Goal: Transaction & Acquisition: Purchase product/service

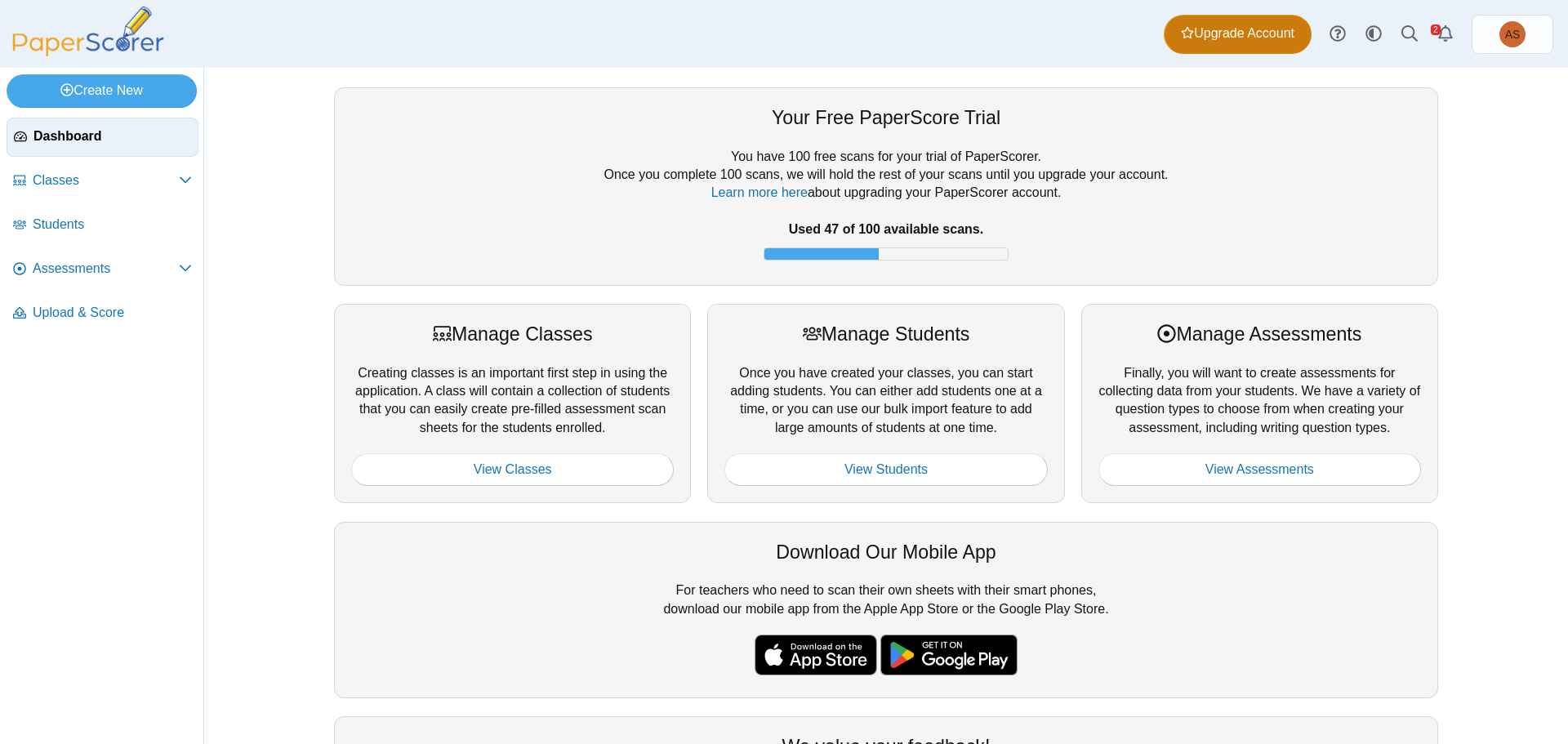
click at [1237, 46] on link "Upgrade Account" at bounding box center [1238, 34] width 148 height 39
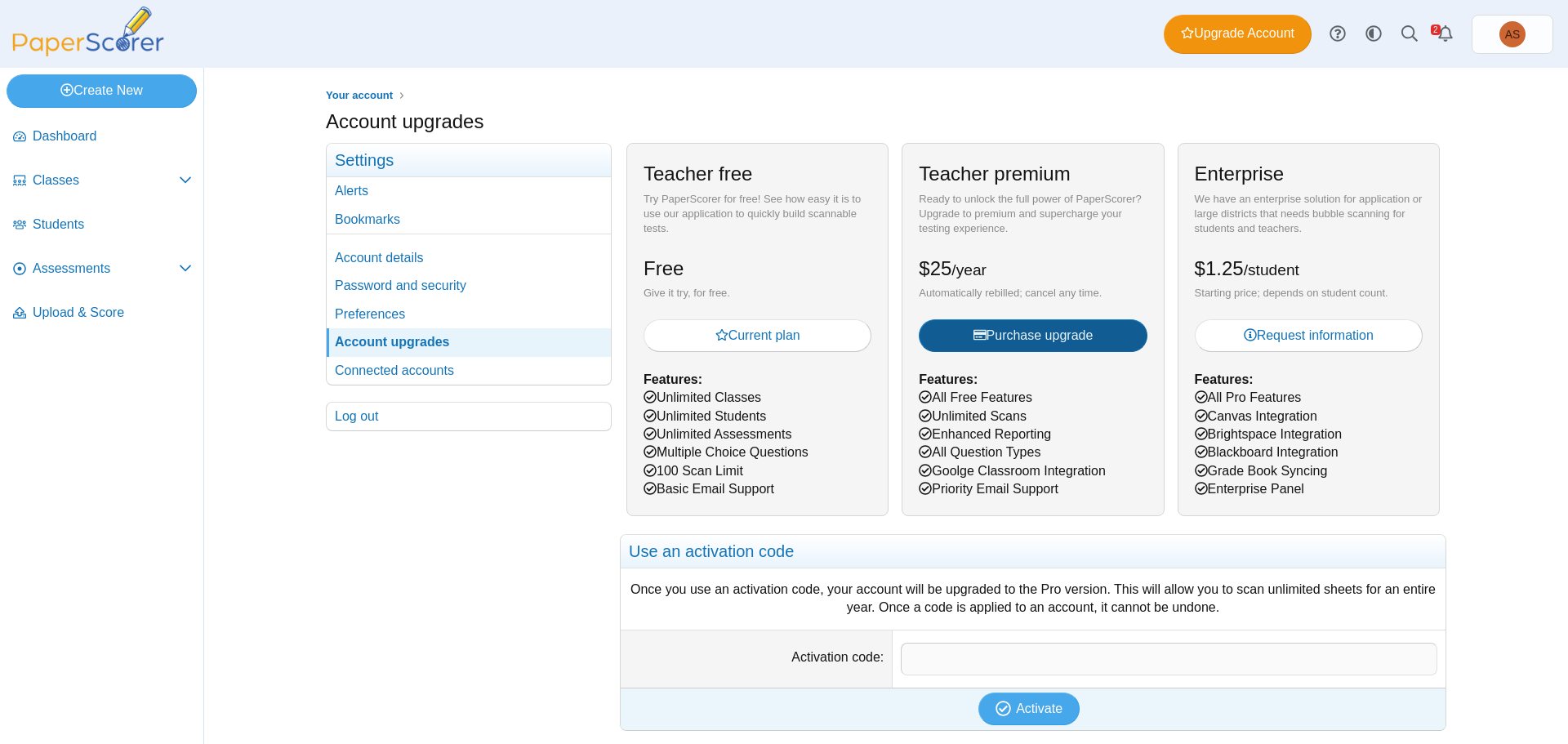
click at [1017, 340] on span "Purchase upgrade" at bounding box center [1033, 336] width 120 height 14
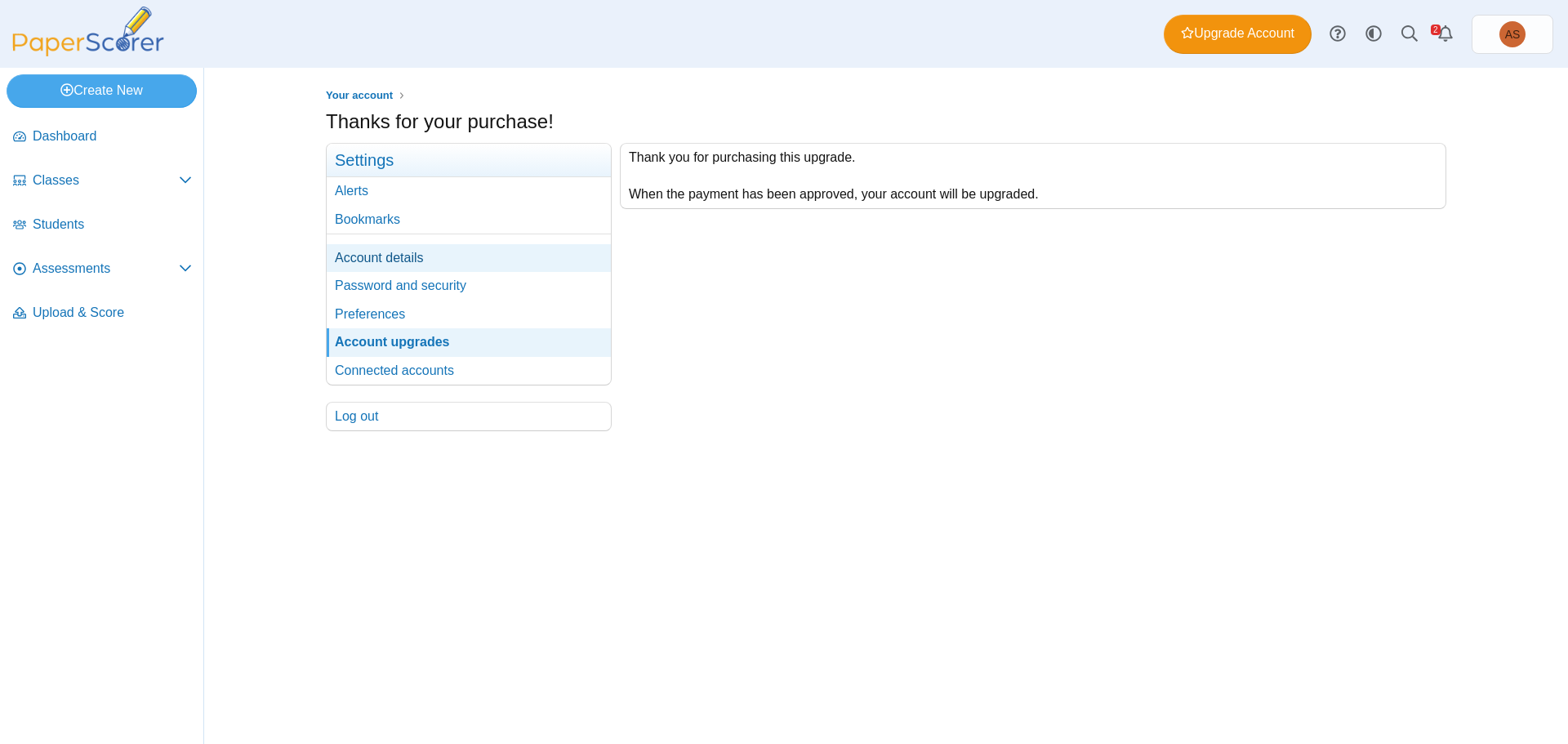
click at [404, 263] on link "Account details" at bounding box center [469, 259] width 284 height 28
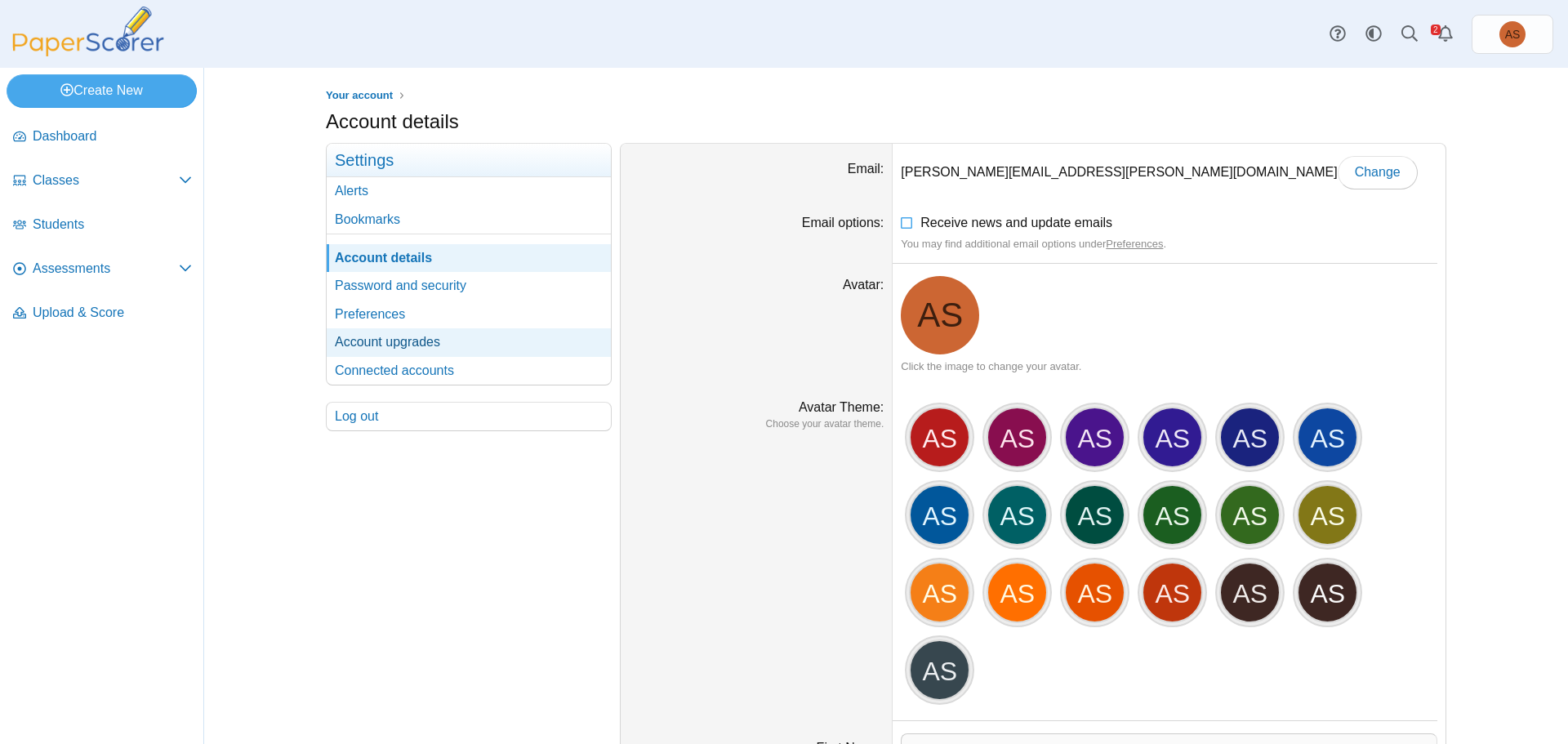
click at [379, 345] on link "Account upgrades" at bounding box center [469, 343] width 284 height 28
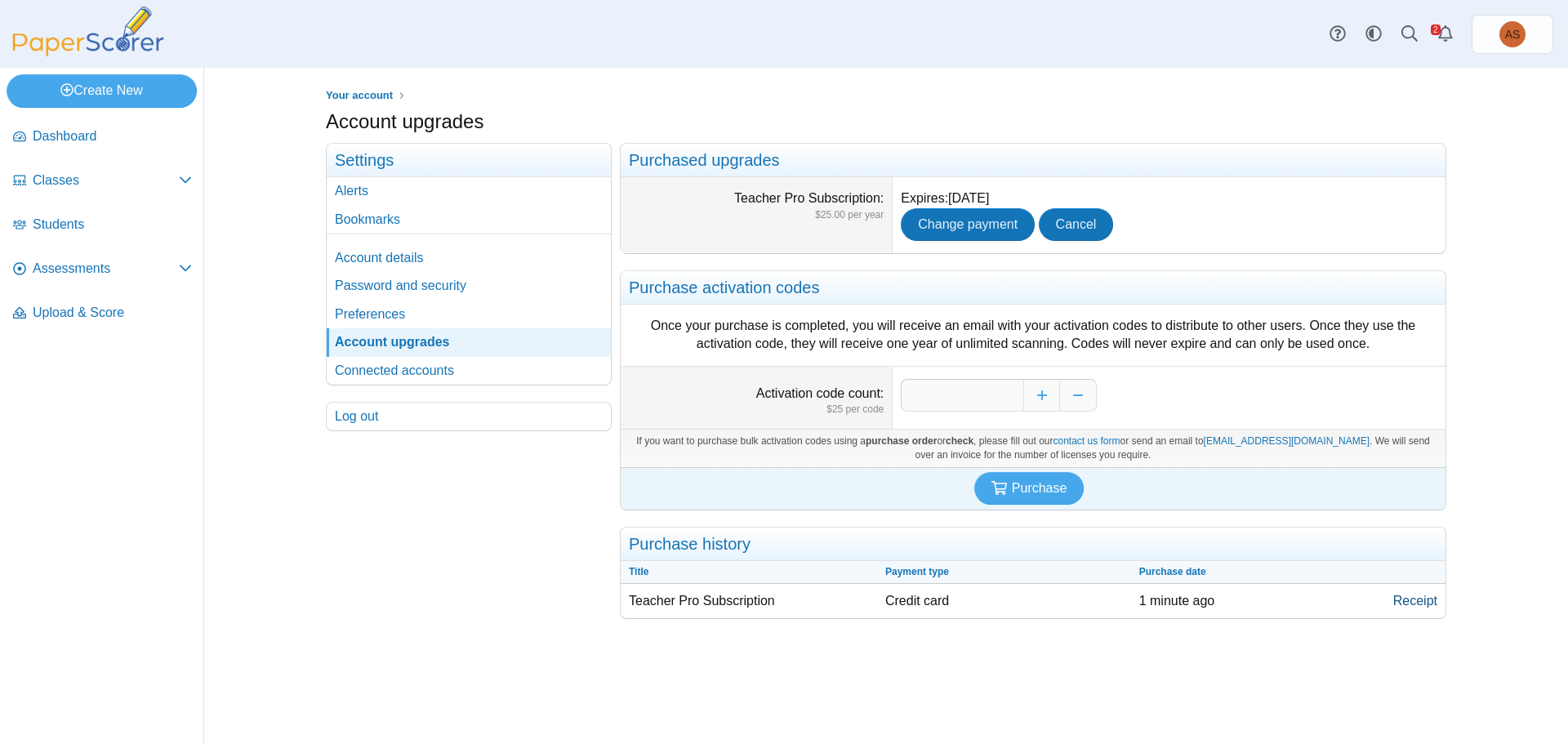
click at [1423, 603] on link "Receipt" at bounding box center [1415, 600] width 60 height 34
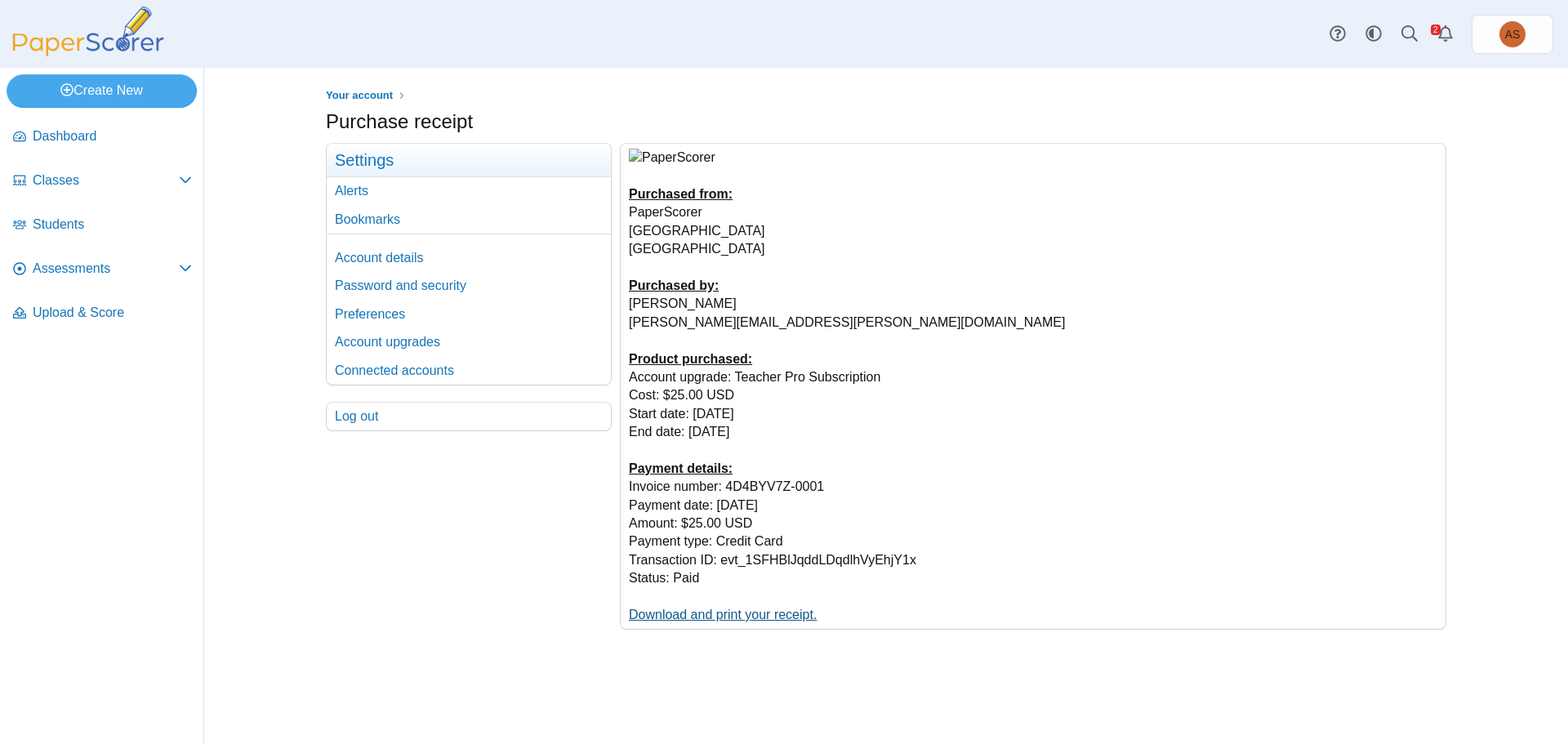
click at [798, 615] on link "Download and print your receipt." at bounding box center [723, 614] width 188 height 14
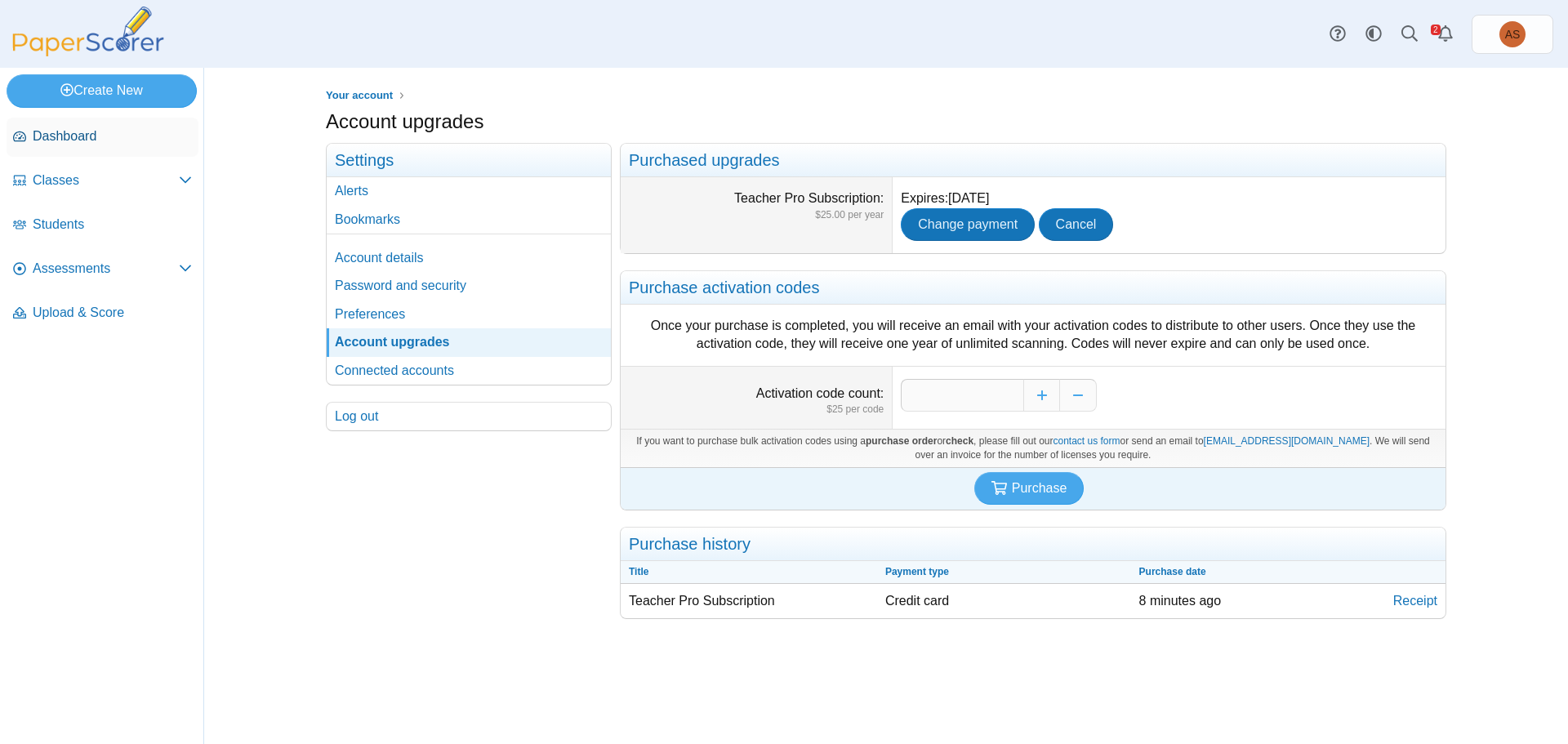
click at [33, 132] on span "Dashboard" at bounding box center [112, 136] width 160 height 18
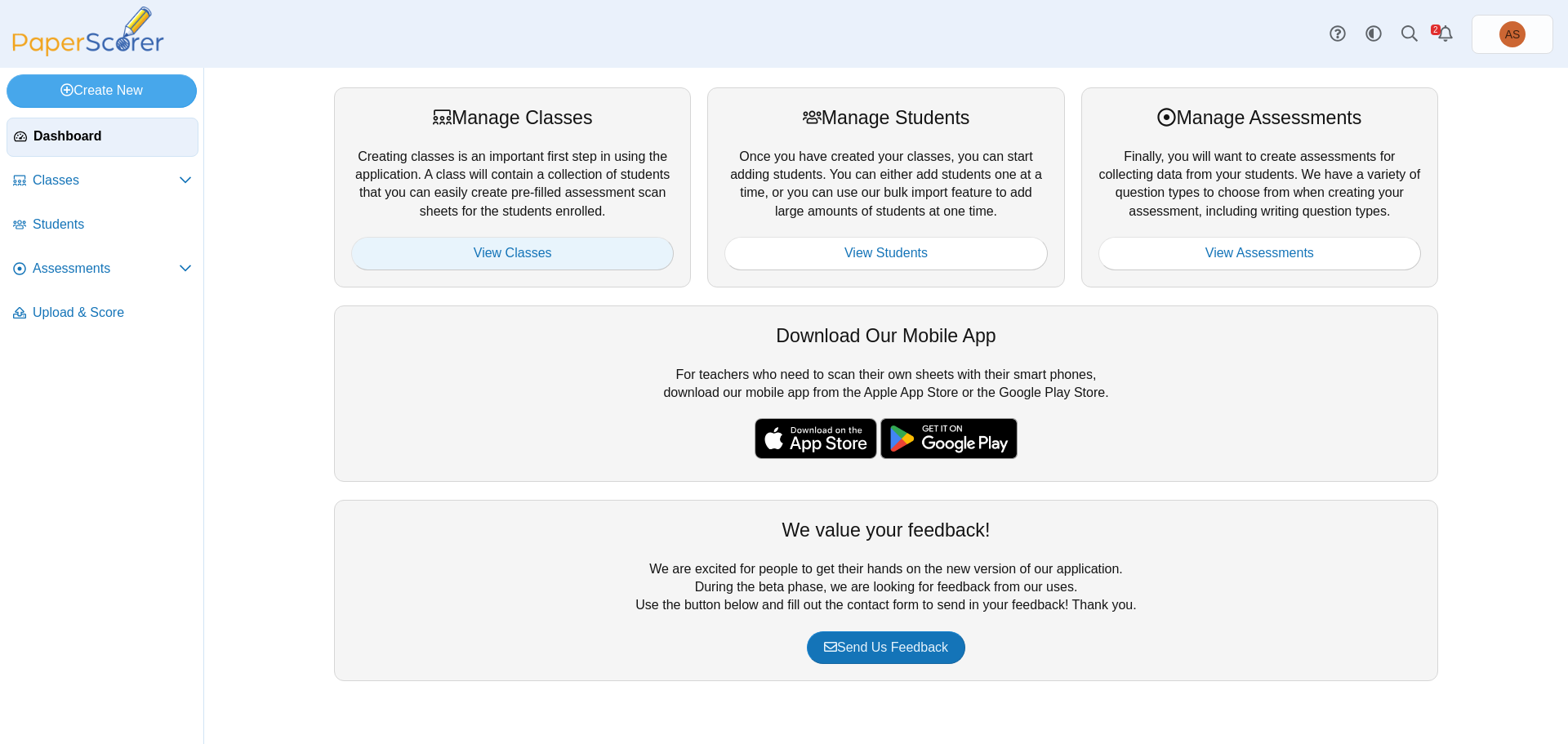
click at [500, 261] on link "View Classes" at bounding box center [513, 252] width 323 height 32
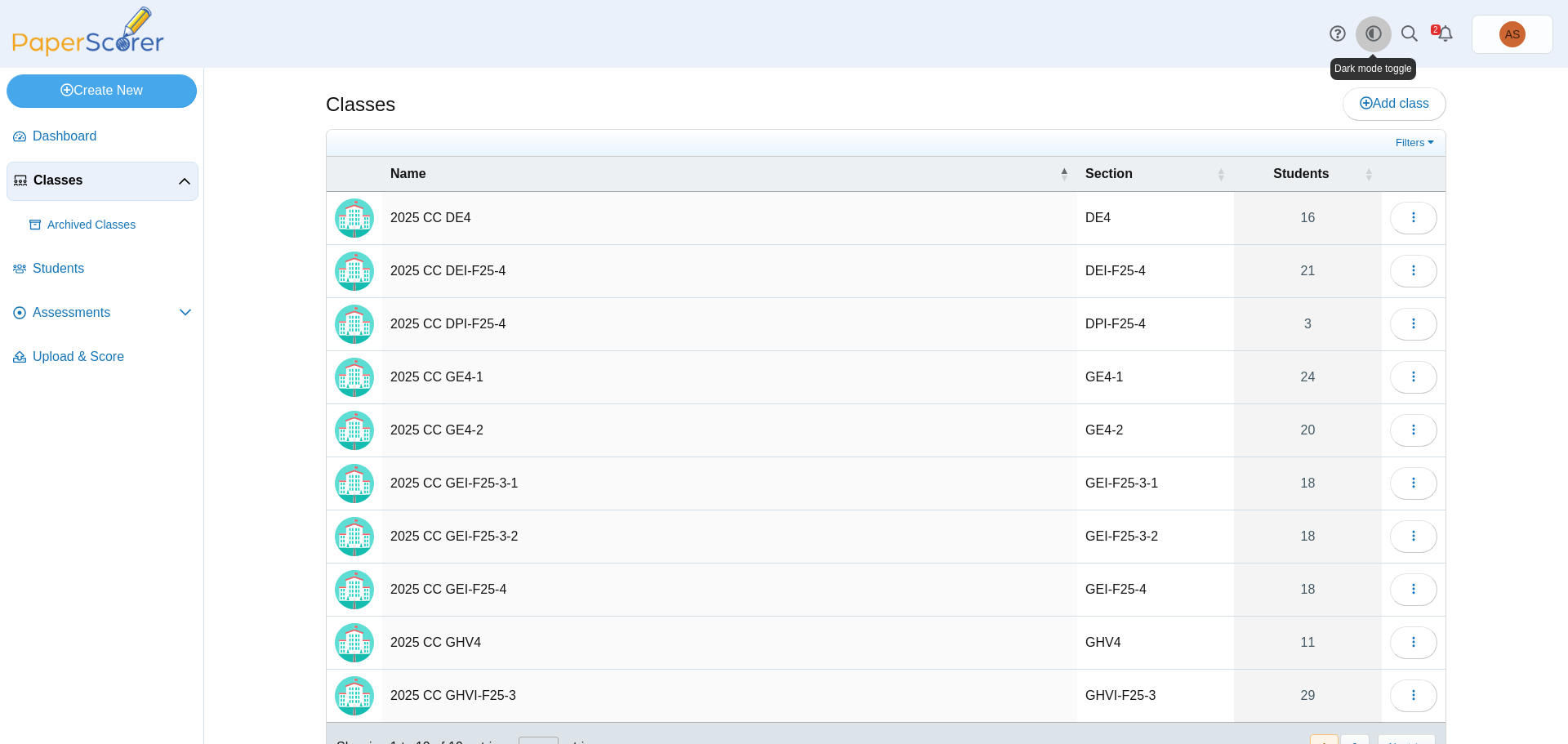
click at [1382, 34] on link "Style variation" at bounding box center [1373, 34] width 36 height 36
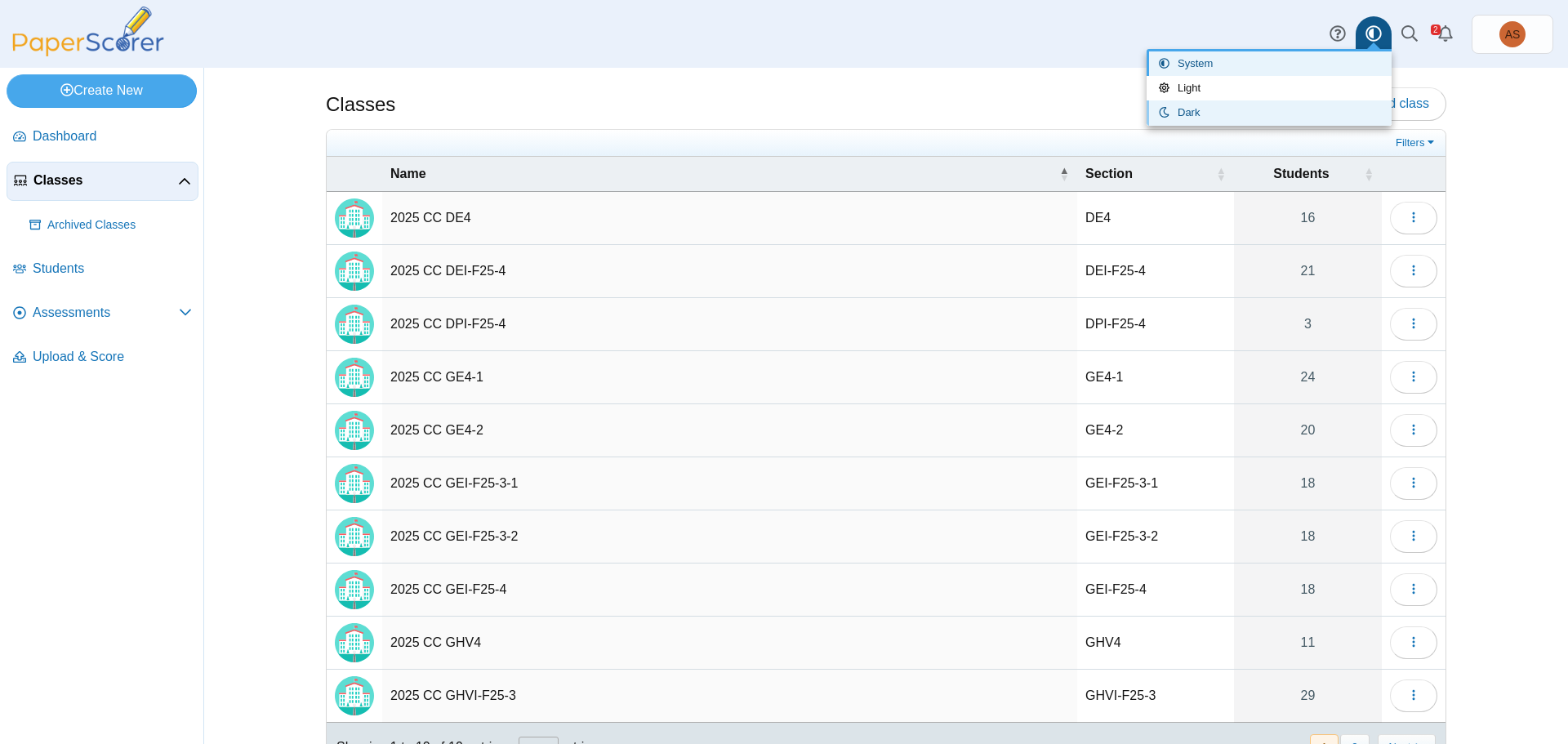
click at [1239, 117] on link "Dark" at bounding box center [1269, 113] width 245 height 25
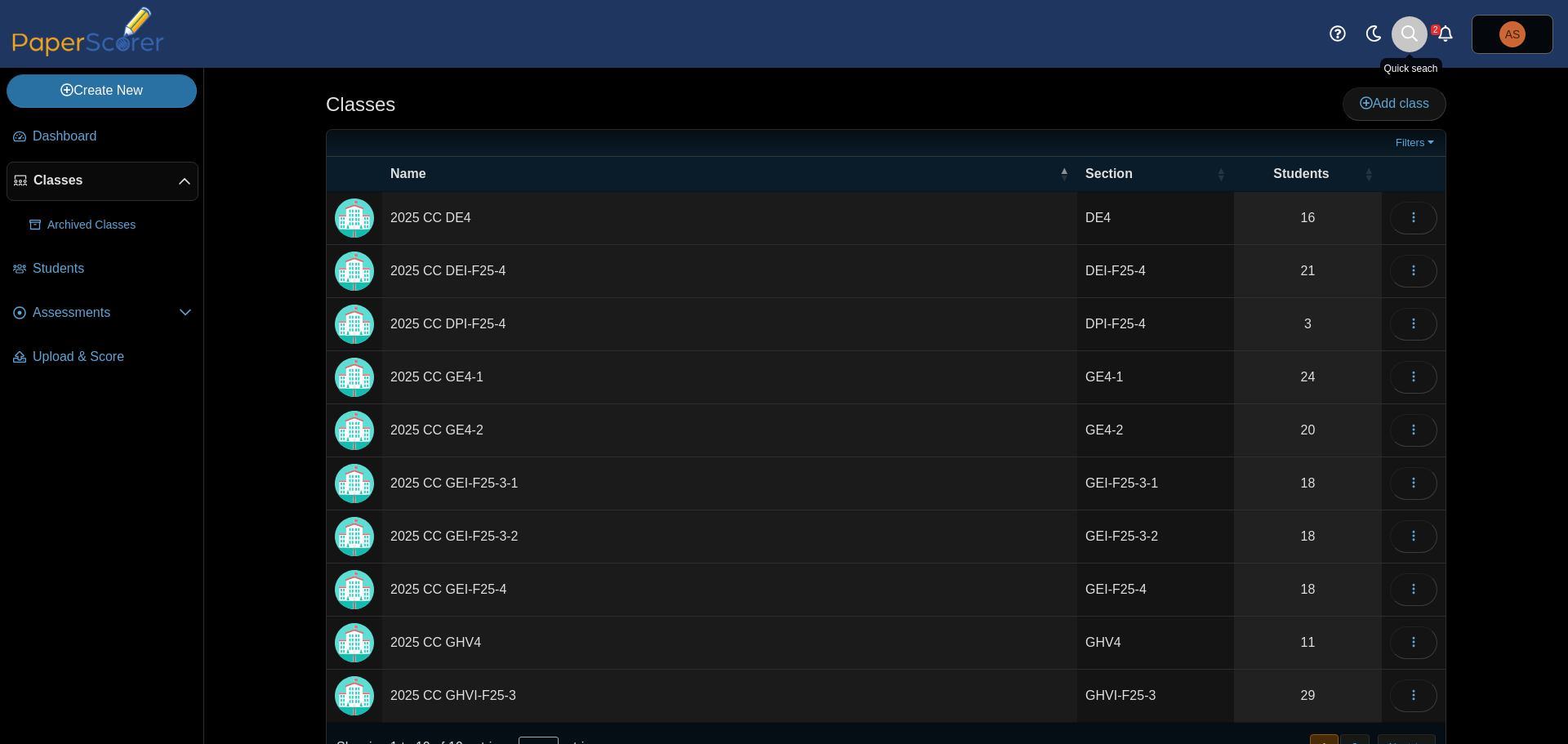
click at [1408, 33] on icon at bounding box center [1409, 33] width 17 height 17
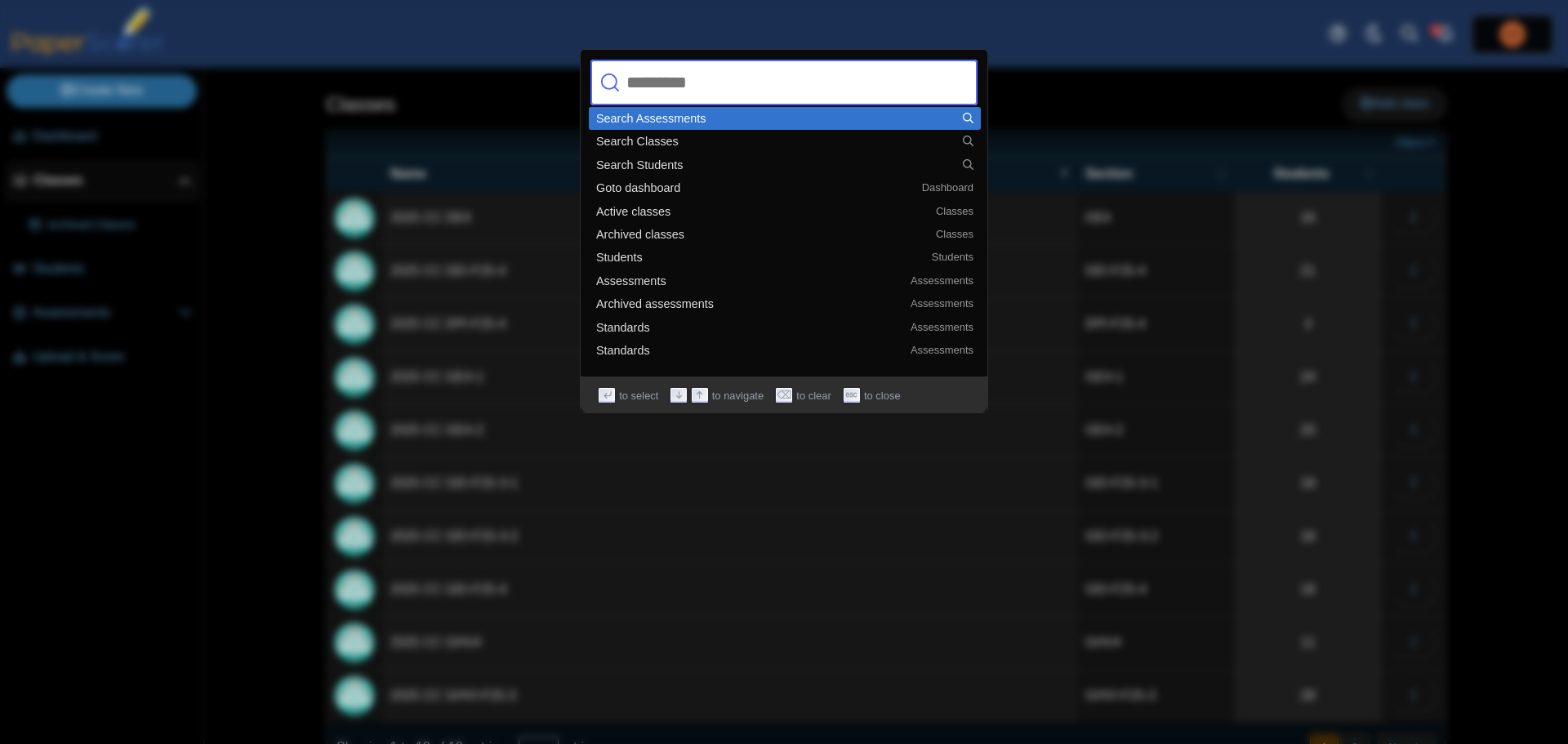
click at [1252, 30] on div at bounding box center [784, 372] width 1568 height 744
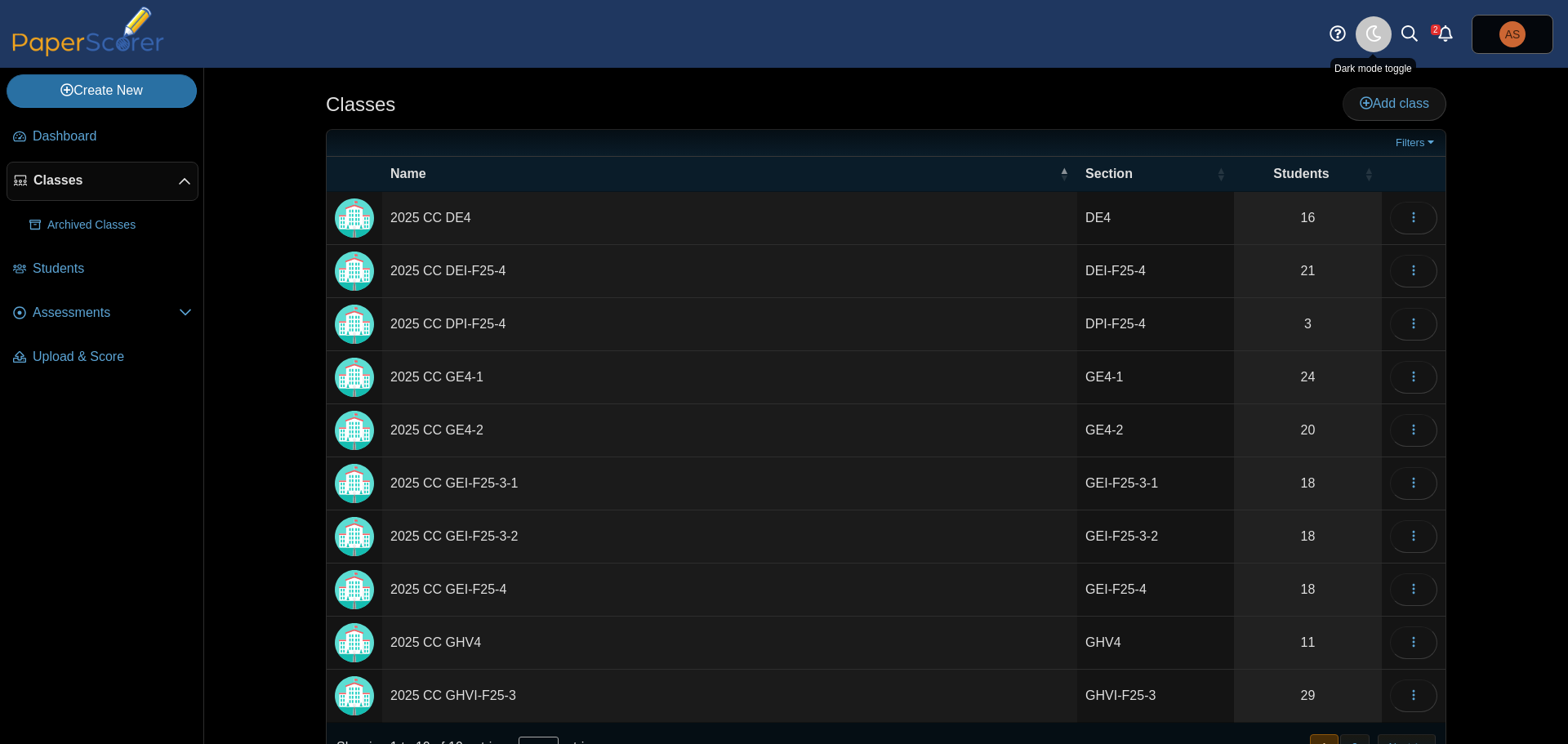
click at [1373, 39] on icon at bounding box center [1373, 33] width 17 height 17
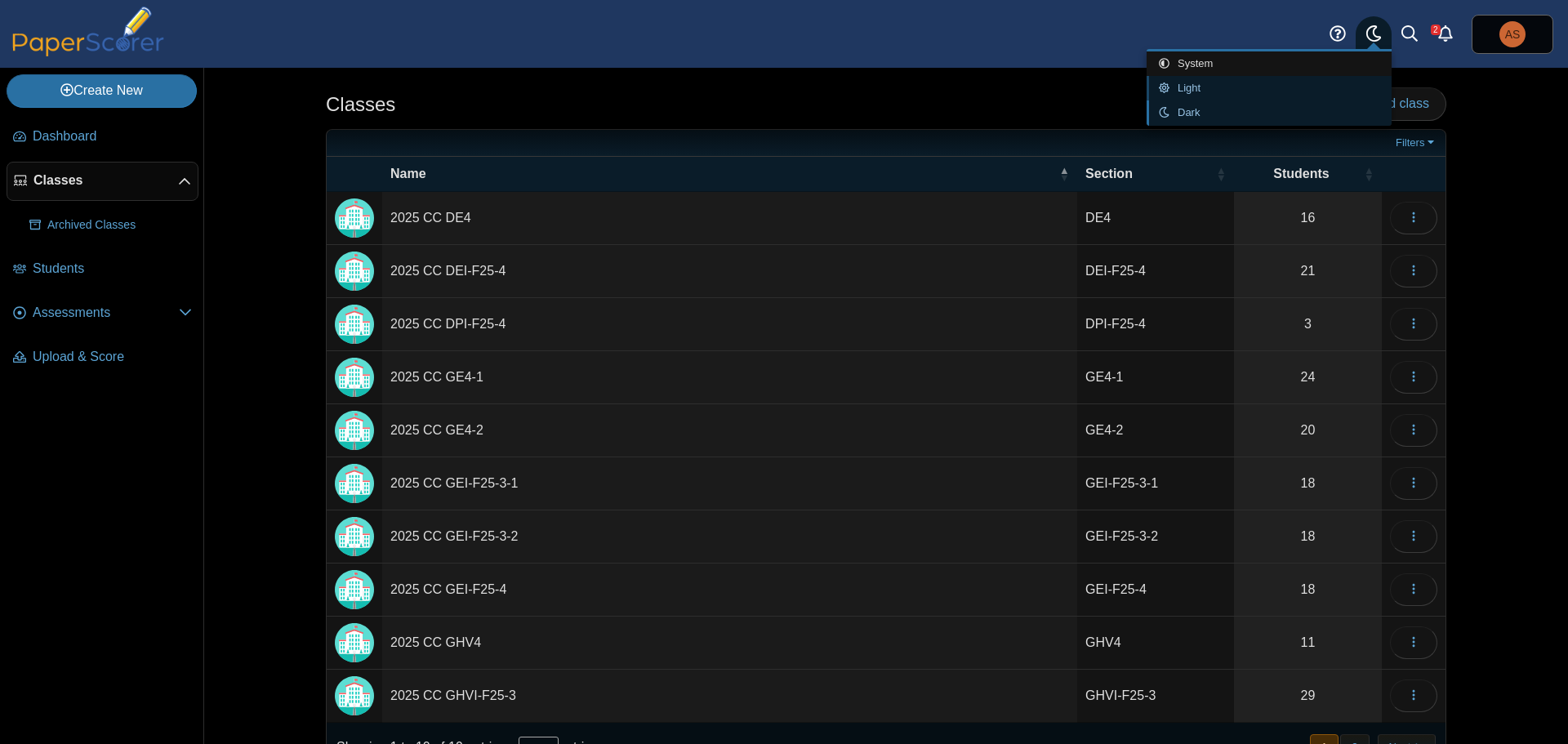
click at [1219, 86] on link "Light" at bounding box center [1269, 89] width 245 height 25
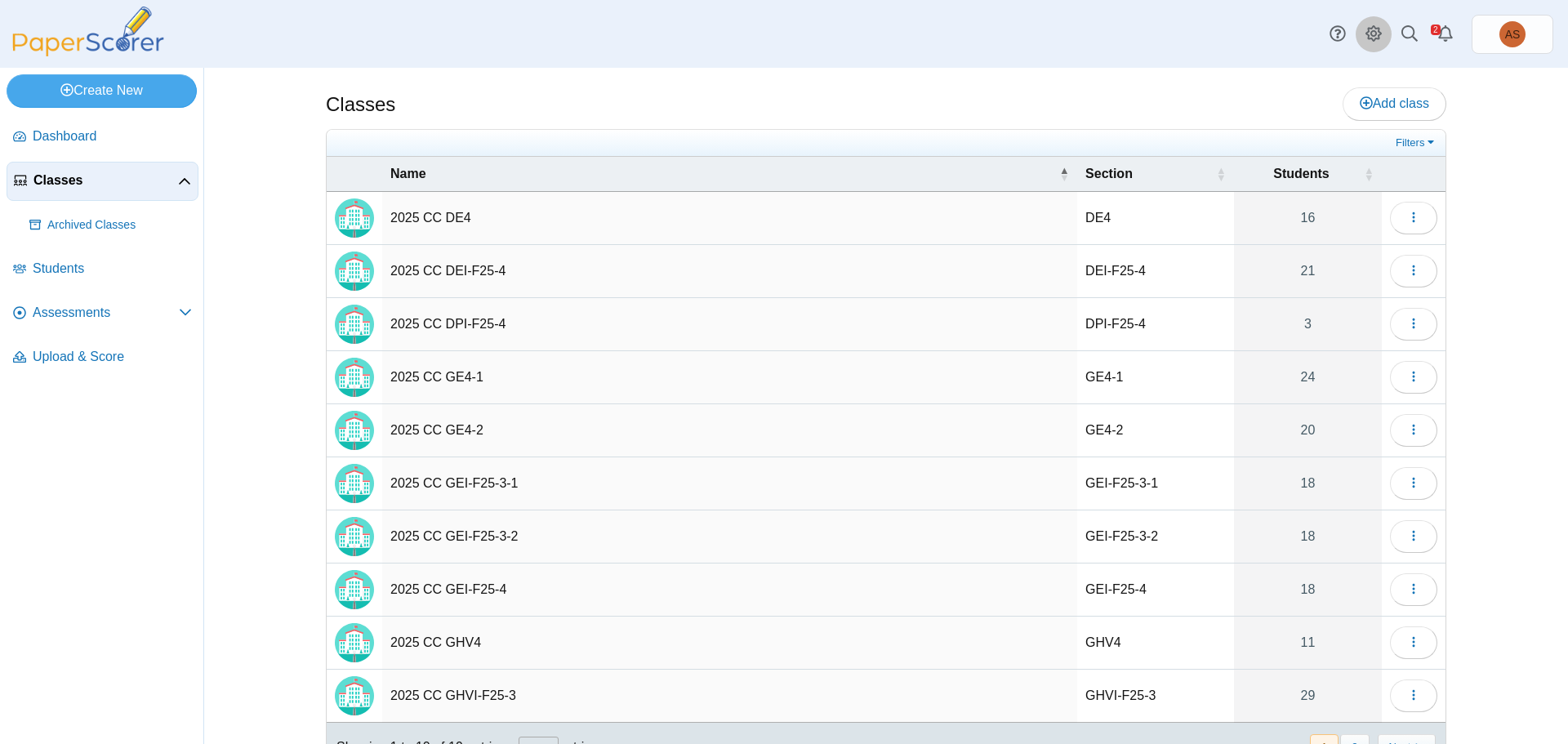
click at [1379, 32] on use at bounding box center [1373, 33] width 17 height 17
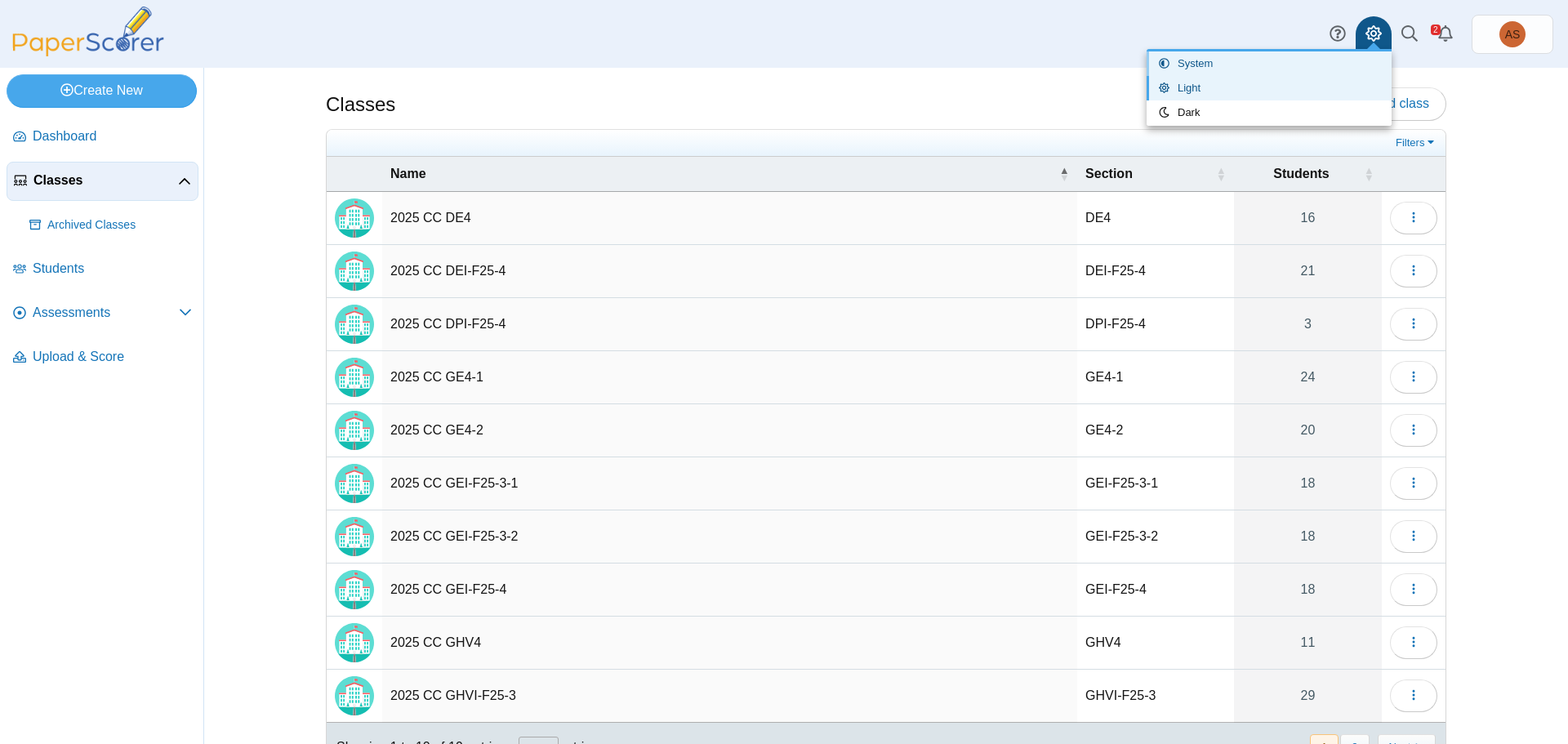
click at [1214, 60] on link "System" at bounding box center [1269, 64] width 245 height 25
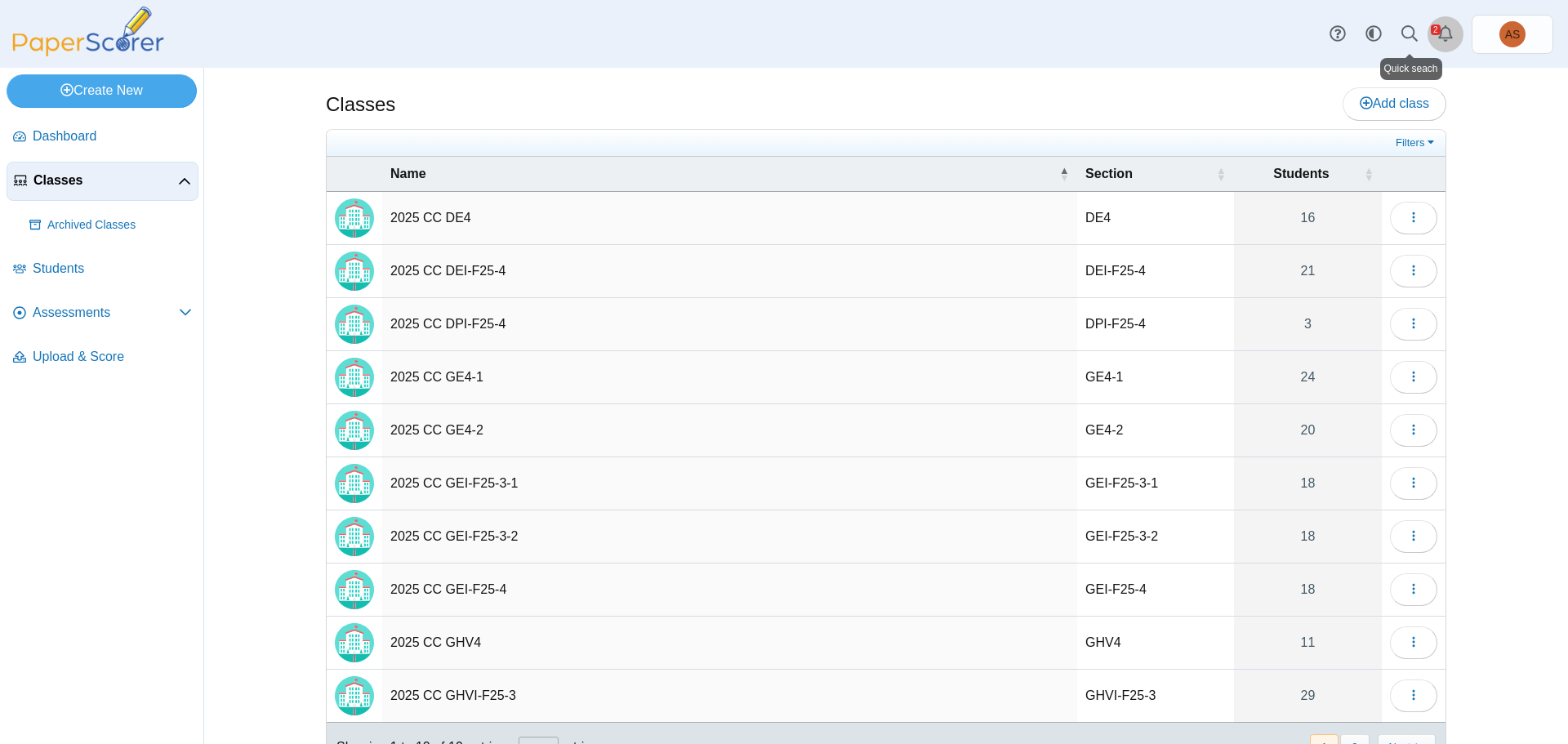
click at [1448, 28] on icon "Alerts" at bounding box center [1445, 33] width 17 height 17
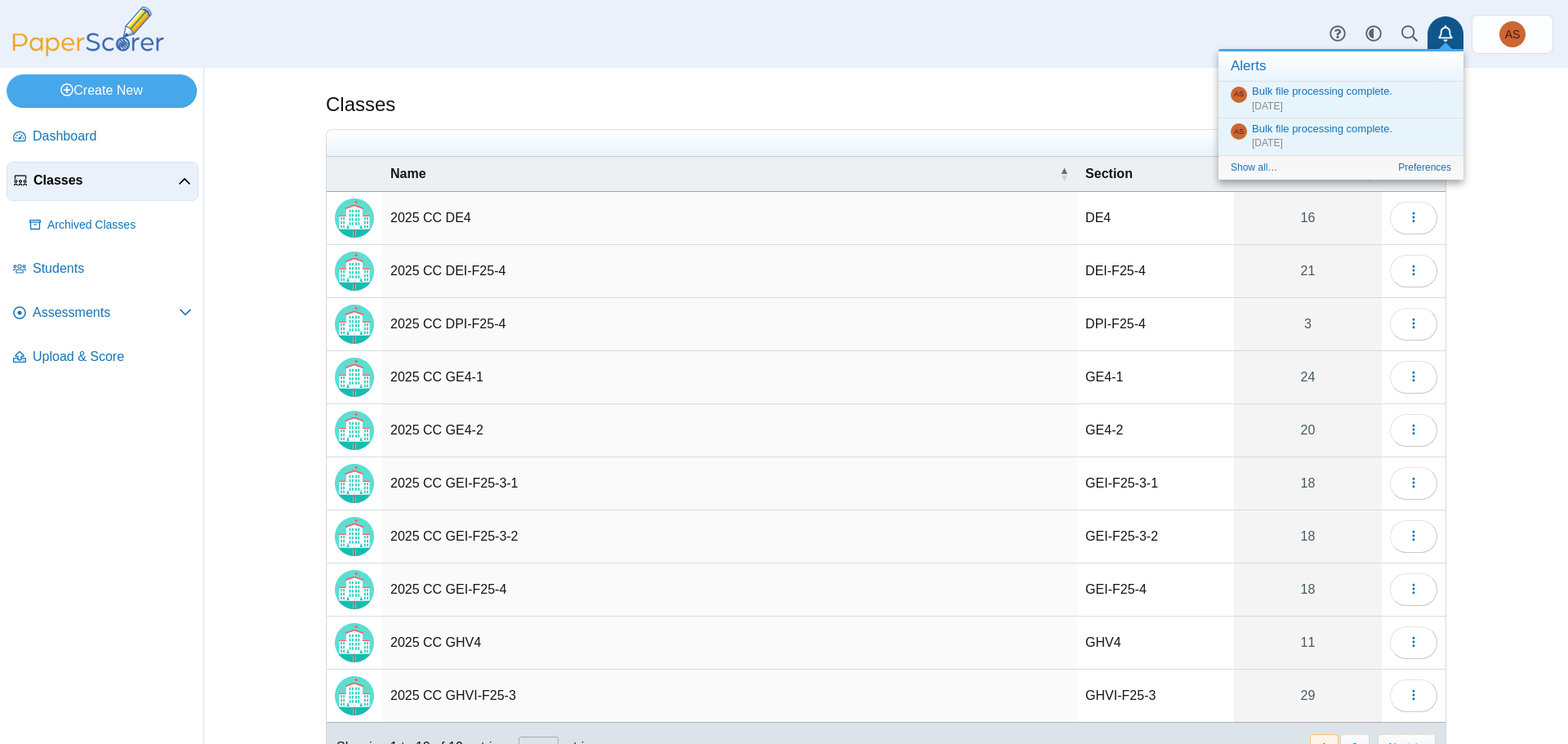
click at [1027, 67] on div "Dashboard Classes Archived classes Students Assessments" at bounding box center [784, 33] width 1568 height 67
